Goal: Information Seeking & Learning: Learn about a topic

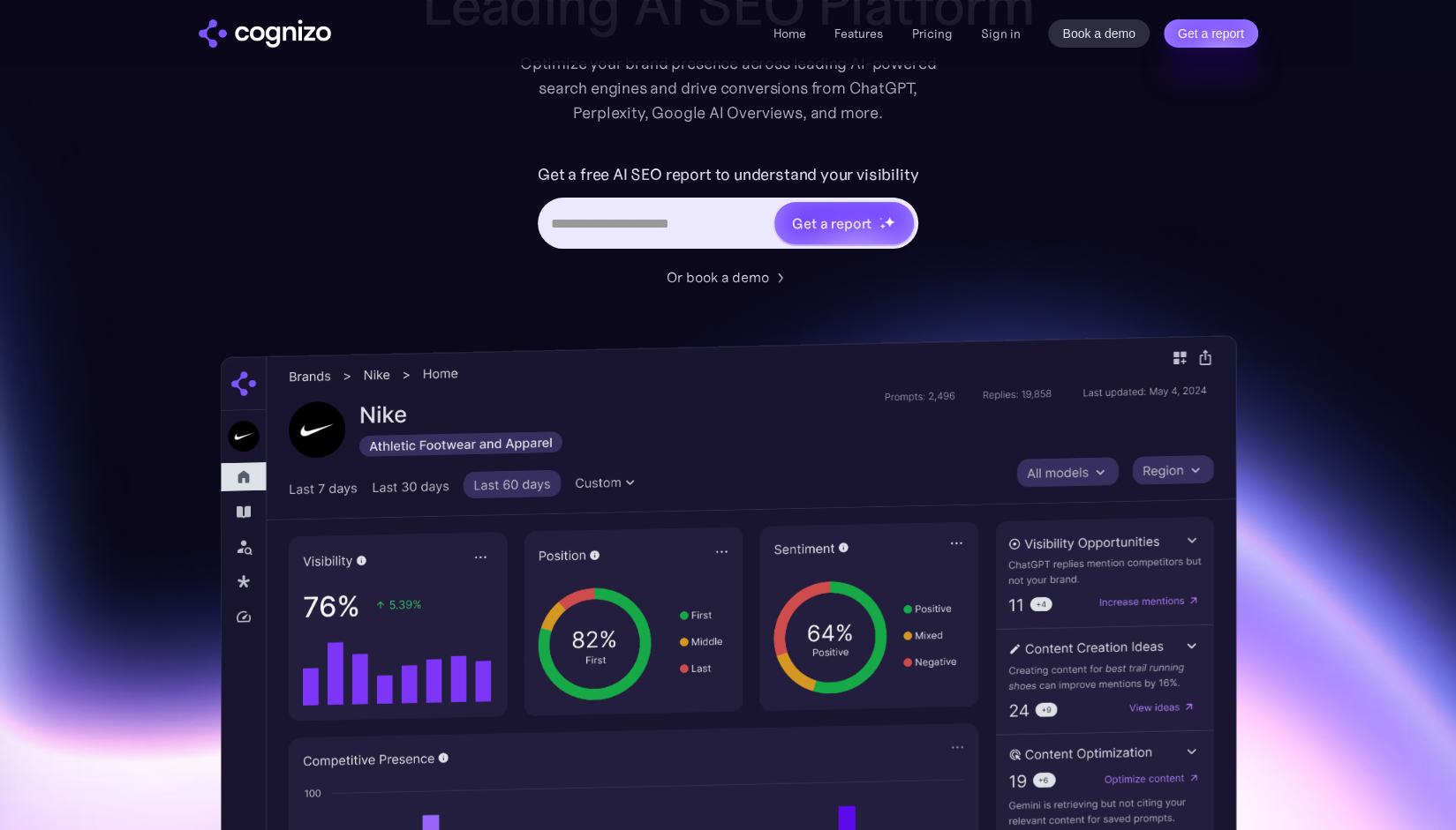
scroll to position [175, 0]
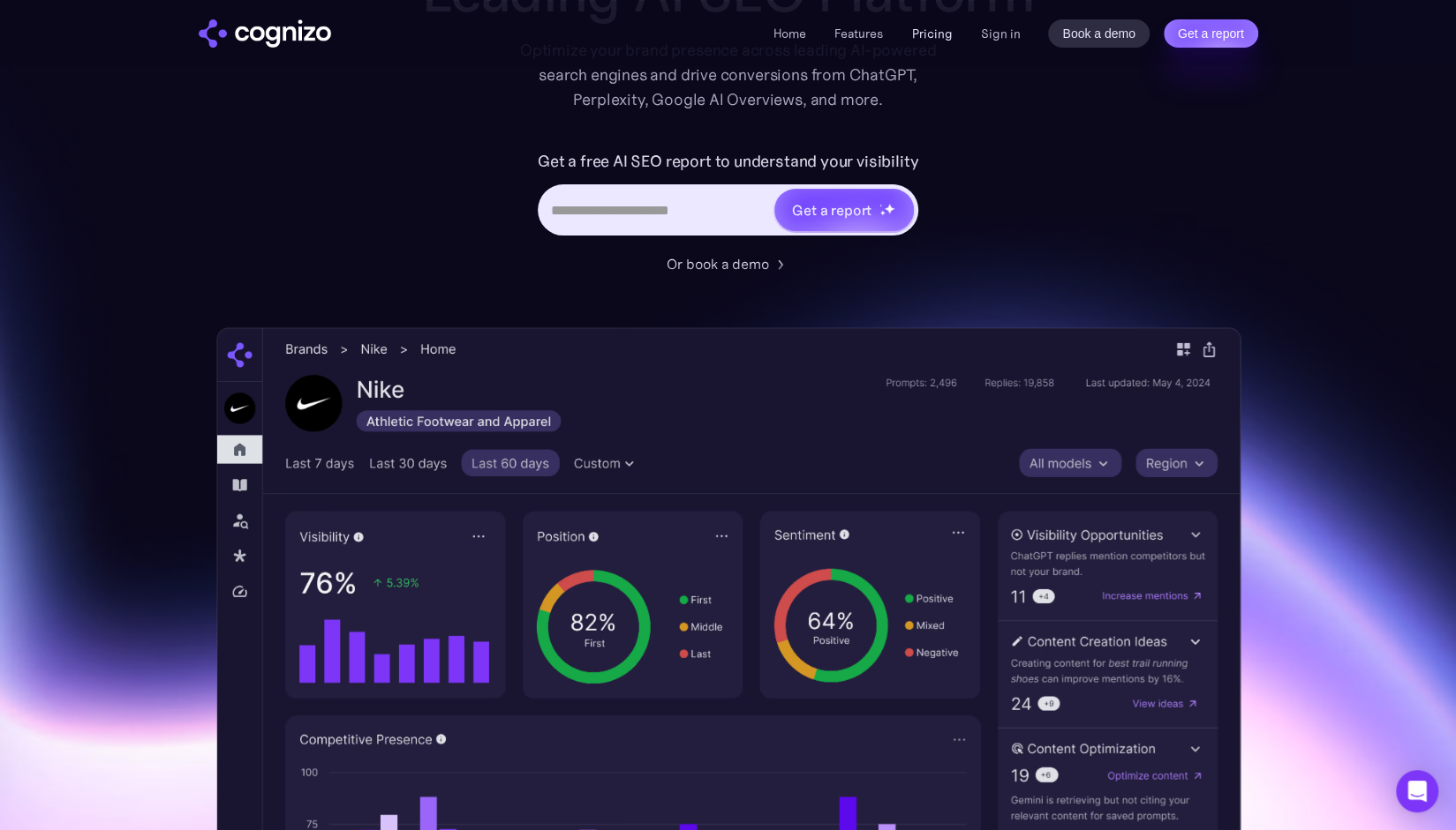
click at [934, 31] on link "Pricing" at bounding box center [931, 34] width 41 height 16
